Goal: Task Accomplishment & Management: Complete application form

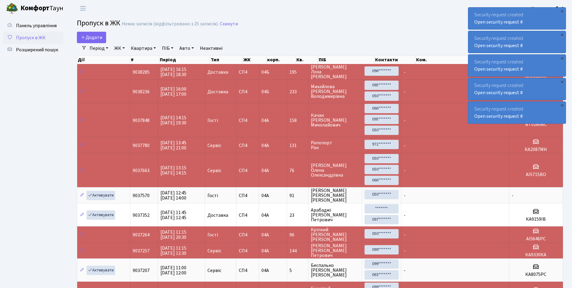
select select "25"
click at [97, 38] on span "Додати" at bounding box center [91, 37] width 21 height 7
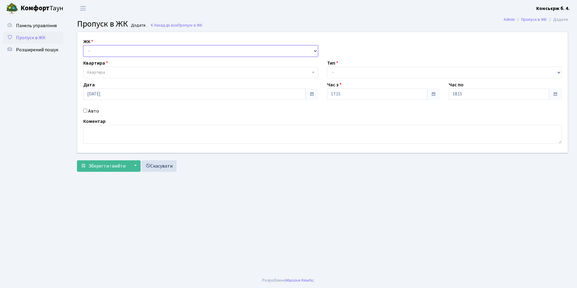
click at [96, 52] on select "- СП4, Столичне шосе, 5" at bounding box center [200, 50] width 235 height 11
select select "325"
click at [83, 45] on select "- СП4, Столичне шосе, 5" at bounding box center [200, 50] width 235 height 11
select select
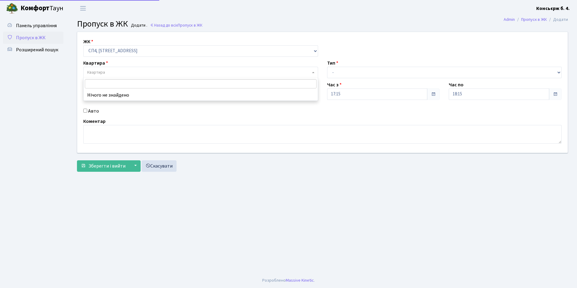
click at [100, 72] on span "Квартира" at bounding box center [96, 72] width 18 height 6
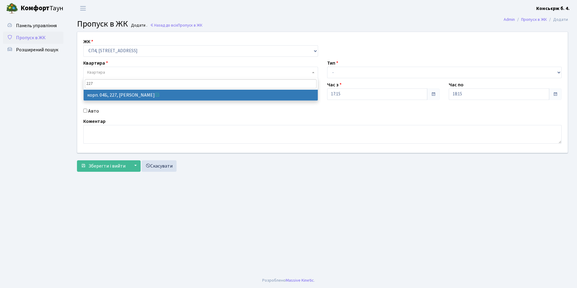
type input "227"
select select "21255"
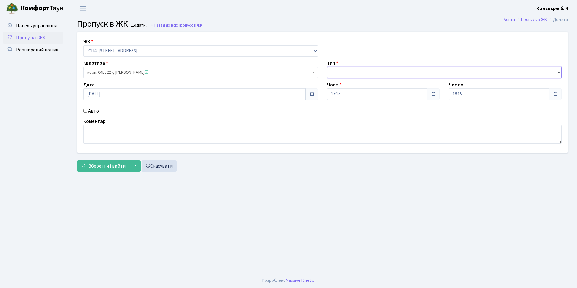
click at [341, 74] on select "- Доставка Таксі Гості Сервіс" at bounding box center [444, 72] width 235 height 11
select select "2"
click at [327, 67] on select "- Доставка Таксі Гості Сервіс" at bounding box center [444, 72] width 235 height 11
click at [84, 111] on input "Авто" at bounding box center [85, 111] width 4 height 4
checkbox input "true"
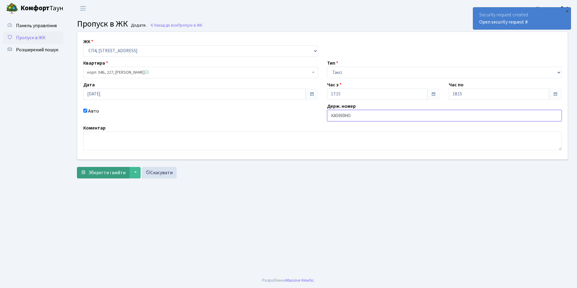
type input "КА5930НО"
click at [124, 173] on span "Зберегти і вийти" at bounding box center [106, 172] width 37 height 7
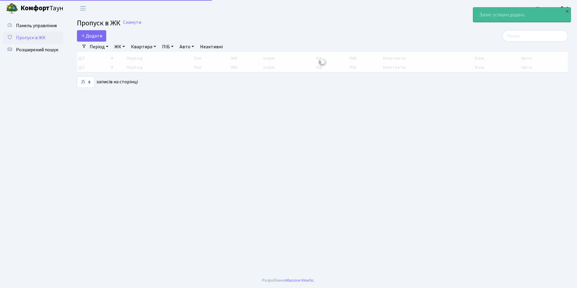
select select "25"
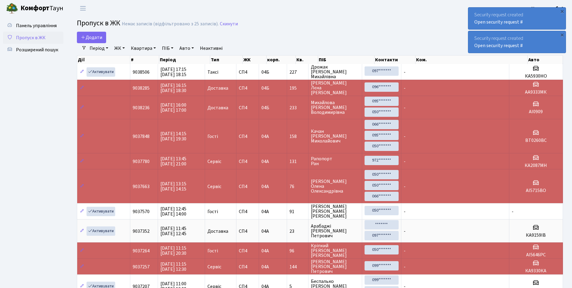
drag, startPoint x: 127, startPoint y: 175, endPoint x: 100, endPoint y: 153, distance: 34.5
drag, startPoint x: 100, startPoint y: 153, endPoint x: 51, endPoint y: 151, distance: 49.5
click at [51, 151] on ul "Панель управління Пропуск в ЖК Розширений пошук" at bounding box center [33, 261] width 60 height 482
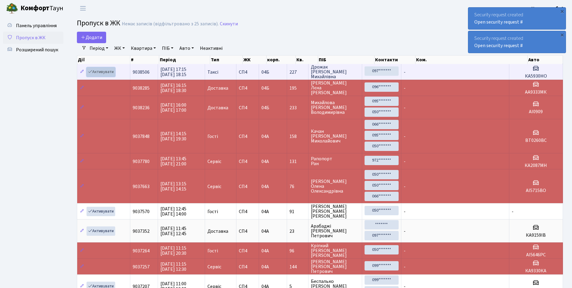
click at [98, 72] on link "Активувати" at bounding box center [101, 71] width 29 height 9
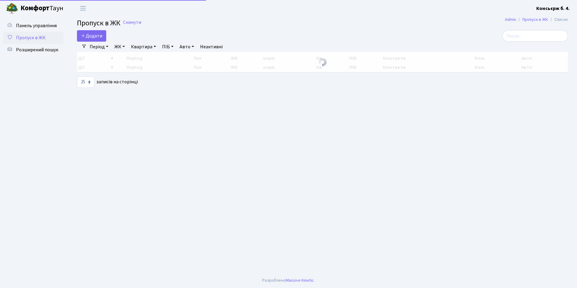
select select "25"
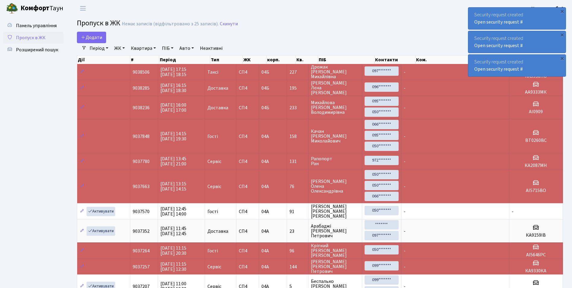
click at [34, 8] on b "Комфорт" at bounding box center [35, 8] width 29 height 10
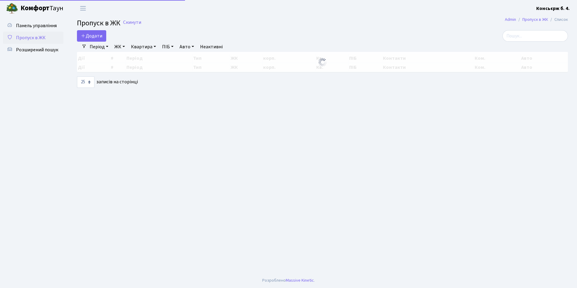
select select "25"
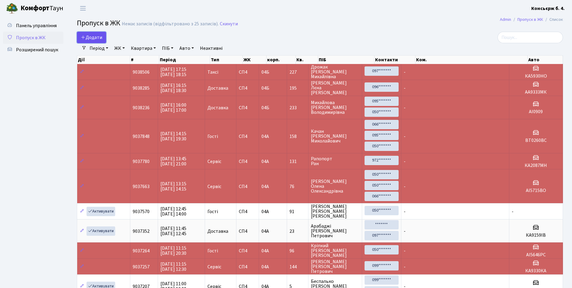
click at [93, 38] on span "Додати" at bounding box center [91, 37] width 21 height 7
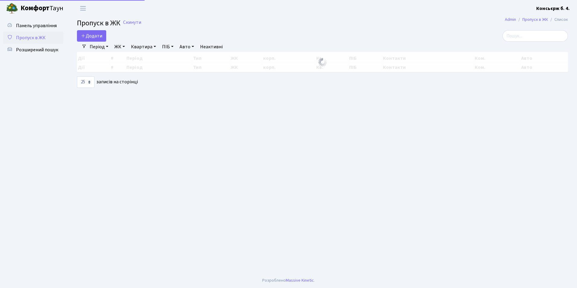
select select "25"
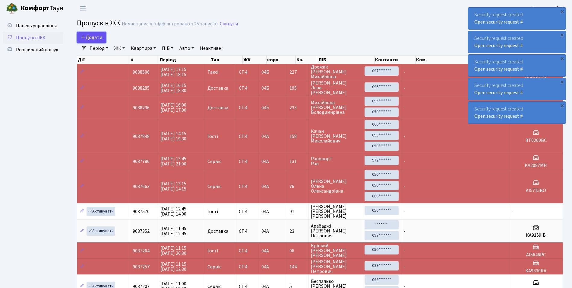
click at [94, 37] on span "Додати" at bounding box center [91, 37] width 21 height 7
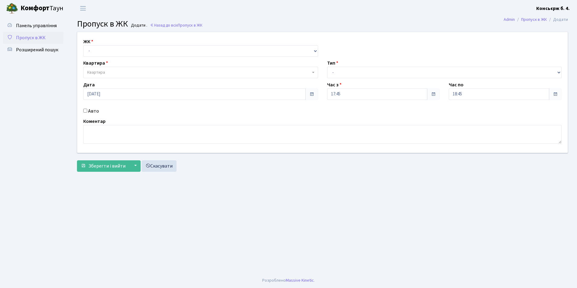
click at [97, 43] on div "ЖК - [STREET_ADDRESS]" at bounding box center [201, 47] width 244 height 19
click at [99, 49] on select "- СП4, Столичне шосе, 5" at bounding box center [200, 50] width 235 height 11
select select "325"
click at [83, 45] on select "- СП4, Столичне шосе, 5" at bounding box center [200, 50] width 235 height 11
select select
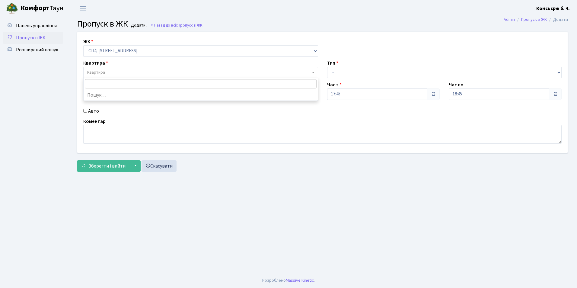
click at [103, 72] on span "Квартира" at bounding box center [96, 72] width 18 height 6
type input "2647"
click at [86, 110] on input "Авто" at bounding box center [85, 111] width 4 height 4
checkbox input "true"
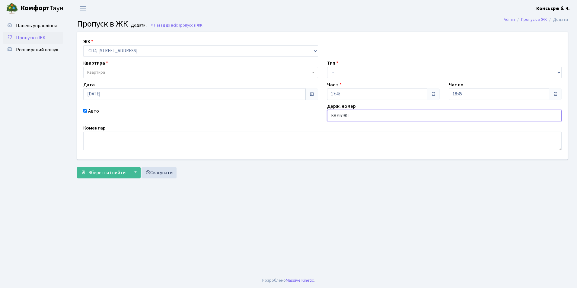
type input "КА7979КI"
click at [112, 72] on span "Квартира" at bounding box center [198, 72] width 223 height 6
type input "264"
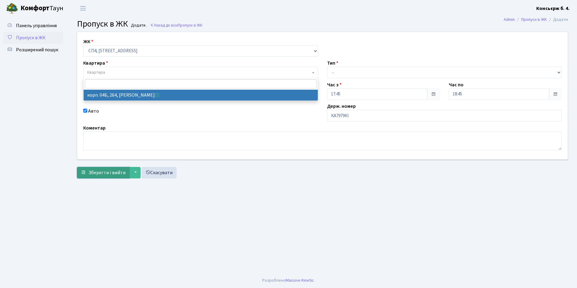
click at [105, 175] on span "Зберегти і вийти" at bounding box center [106, 172] width 37 height 7
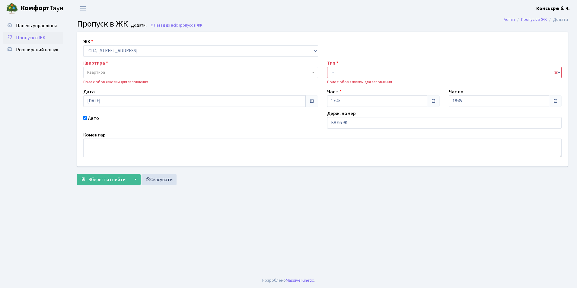
click at [123, 83] on div "Поле є обов'язковим для заповнення." at bounding box center [200, 82] width 235 height 6
click at [145, 84] on div "Поле є обов'язковим для заповнення." at bounding box center [200, 82] width 235 height 6
click at [94, 81] on div "Поле є обов'язковим для заповнення." at bounding box center [200, 82] width 235 height 6
click at [332, 72] on select "- Доставка Таксі Гості Сервіс" at bounding box center [444, 72] width 235 height 11
select select "1"
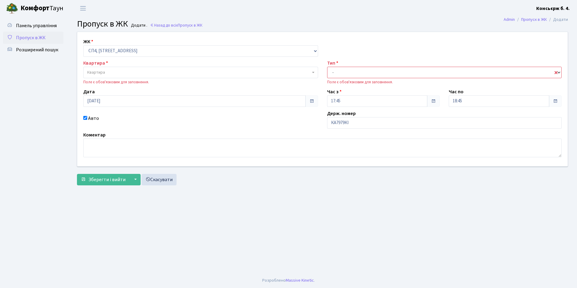
click at [327, 67] on select "- Доставка Таксі Гості Сервіс" at bounding box center [444, 72] width 235 height 11
click at [110, 184] on button "Зберегти і вийти" at bounding box center [103, 179] width 52 height 11
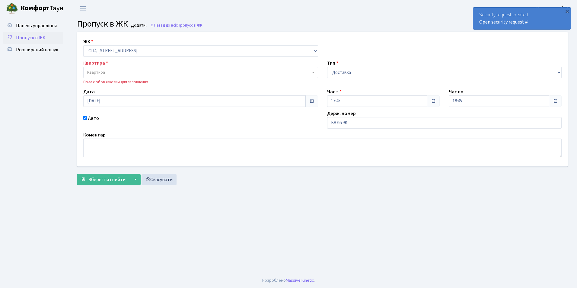
click at [108, 71] on span "Квартира" at bounding box center [198, 72] width 223 height 6
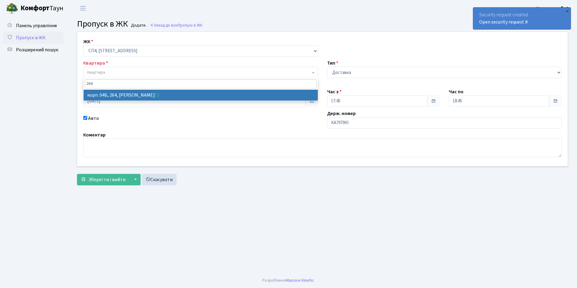
type input "264"
select select "21292"
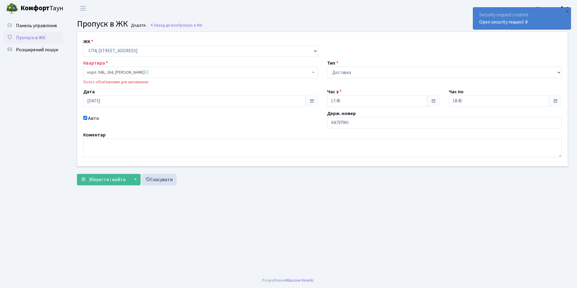
click at [123, 84] on div "Поле є обов'язковим для заповнення." at bounding box center [200, 82] width 235 height 6
click at [101, 62] on label "Квартира" at bounding box center [95, 62] width 25 height 7
click at [355, 75] on select "- Доставка Таксі Гості Сервіс" at bounding box center [444, 72] width 235 height 11
click at [327, 67] on select "- Доставка Таксі Гості Сервіс" at bounding box center [444, 72] width 235 height 11
click at [105, 181] on span "Зберегти і вийти" at bounding box center [106, 179] width 37 height 7
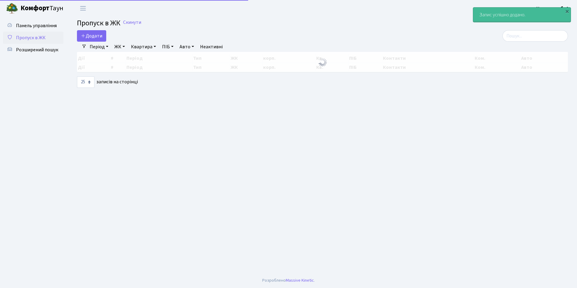
select select "25"
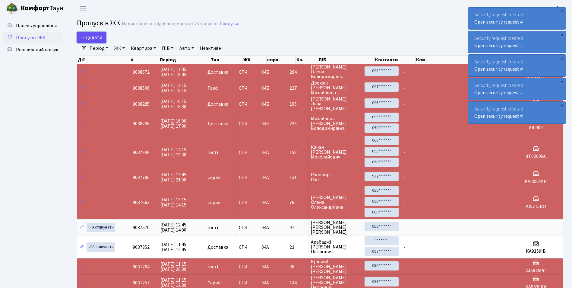
click at [88, 38] on span "Додати" at bounding box center [91, 37] width 21 height 7
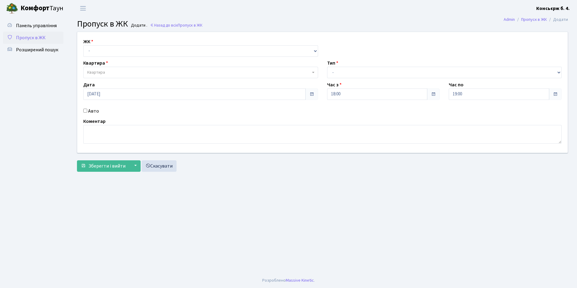
click at [97, 41] on div "ЖК - [STREET_ADDRESS]" at bounding box center [201, 47] width 244 height 19
click at [94, 52] on select "- [STREET_ADDRESS]" at bounding box center [200, 50] width 235 height 11
select select "325"
click at [83, 45] on select "- [STREET_ADDRESS]" at bounding box center [200, 50] width 235 height 11
select select
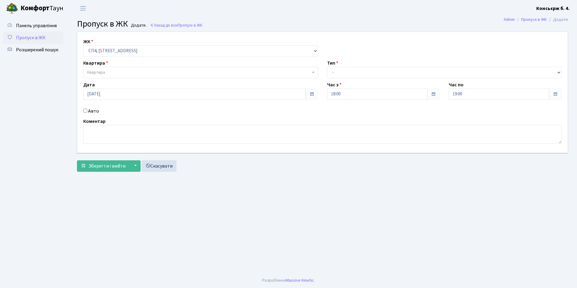
click at [100, 72] on span "Квартира" at bounding box center [96, 72] width 18 height 6
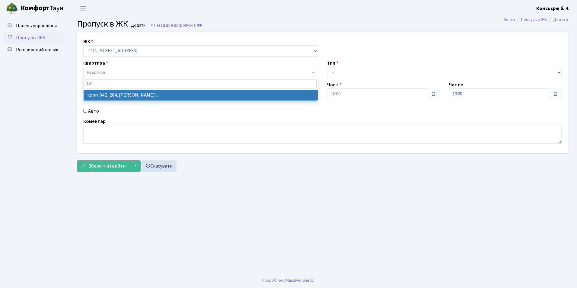
type input "264"
select select "21292"
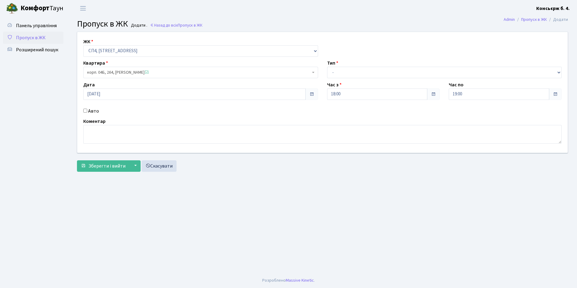
click at [86, 110] on input "Авто" at bounding box center [85, 111] width 4 height 4
checkbox input "true"
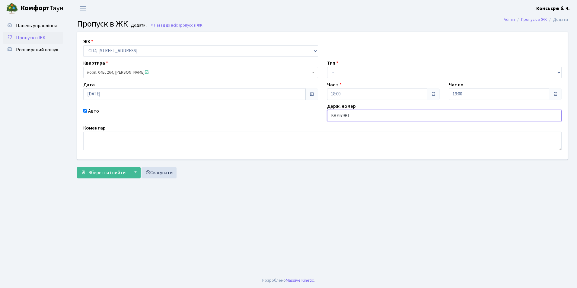
type input "KA7979BI"
click at [332, 64] on label "Тип" at bounding box center [332, 62] width 11 height 7
click at [335, 72] on select "- Доставка Таксі Гості Сервіс" at bounding box center [444, 72] width 235 height 11
select select "1"
click at [327, 67] on select "- Доставка Таксі Гості Сервіс" at bounding box center [444, 72] width 235 height 11
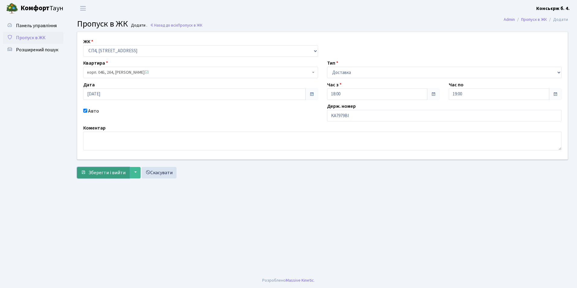
click at [107, 172] on span "Зберегти і вийти" at bounding box center [106, 172] width 37 height 7
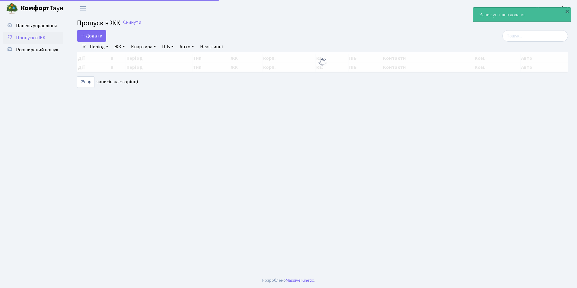
select select "25"
